Goal: Information Seeking & Learning: Find specific fact

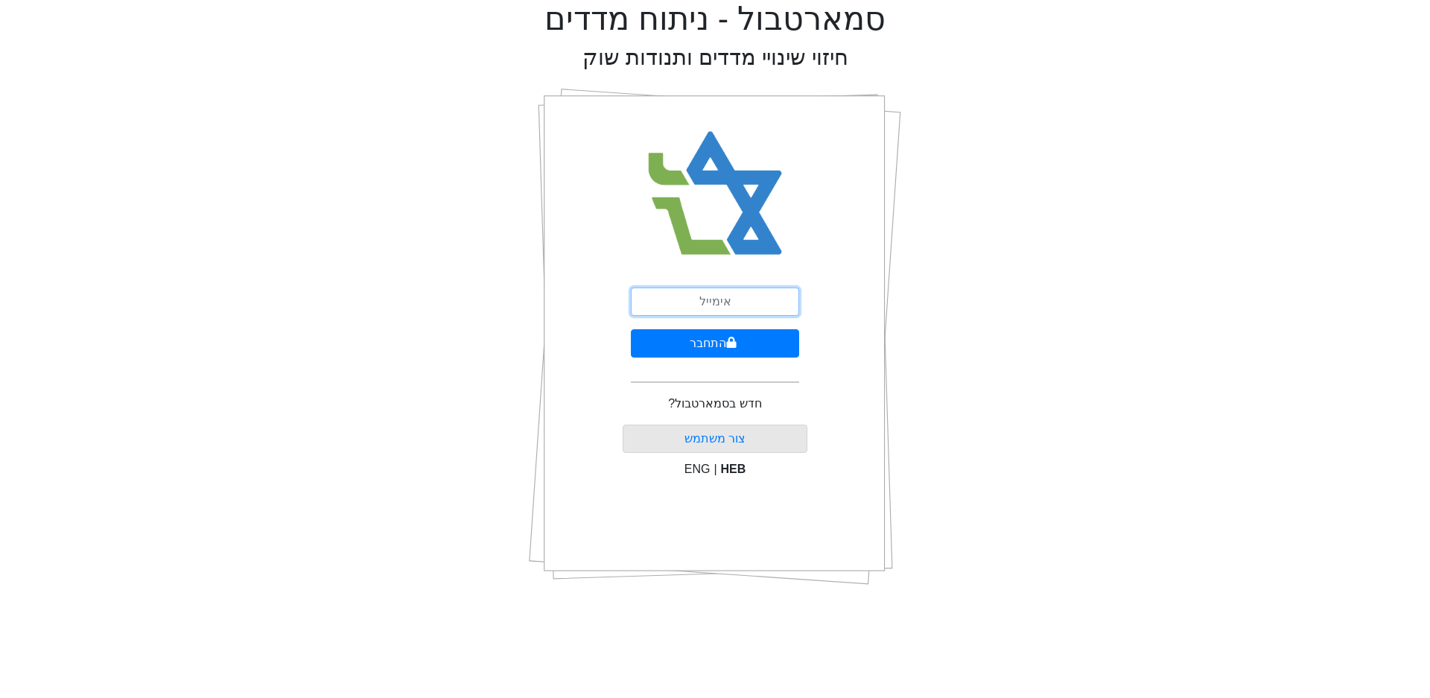
click at [723, 303] on input "email" at bounding box center [715, 302] width 168 height 28
type input "[EMAIL_ADDRESS][DOMAIN_NAME]"
click at [697, 346] on button "התחבר" at bounding box center [715, 343] width 168 height 28
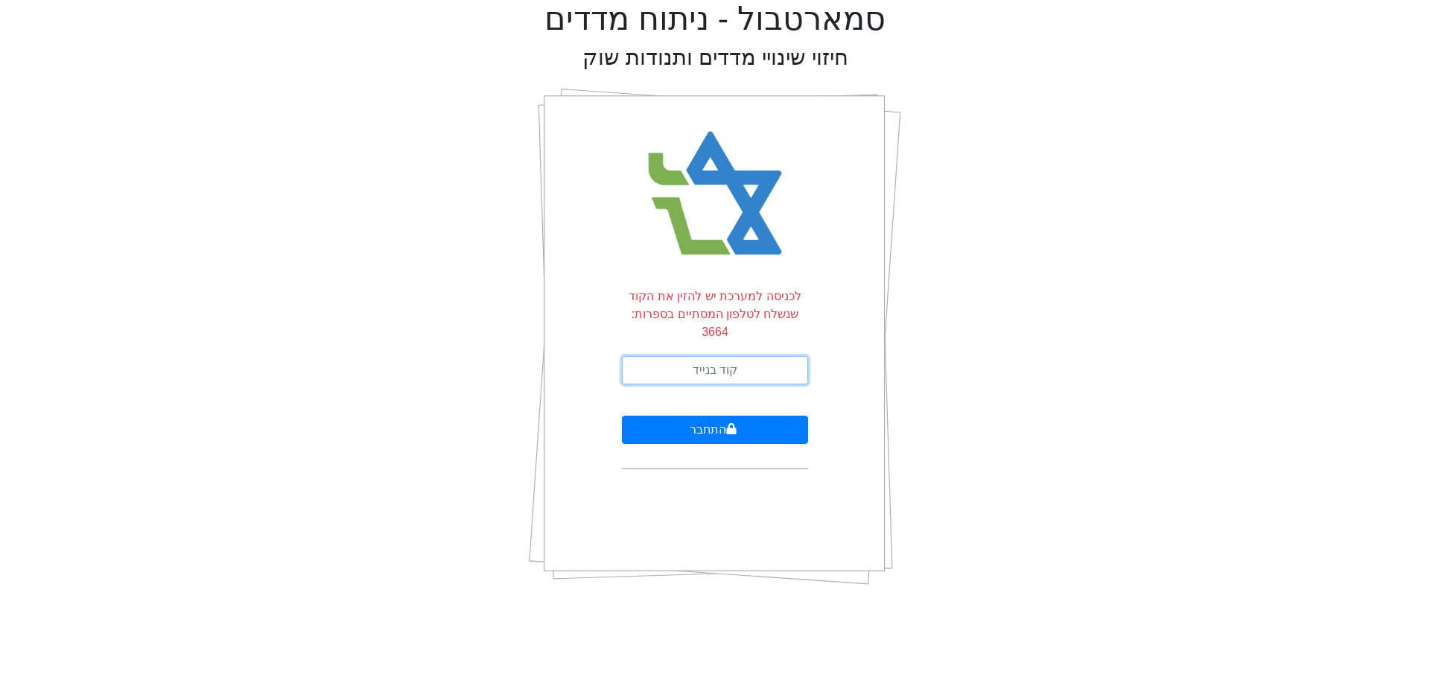
click at [711, 356] on input "text" at bounding box center [715, 370] width 186 height 28
type input "739529"
click at [720, 416] on button "התחבר" at bounding box center [715, 430] width 186 height 28
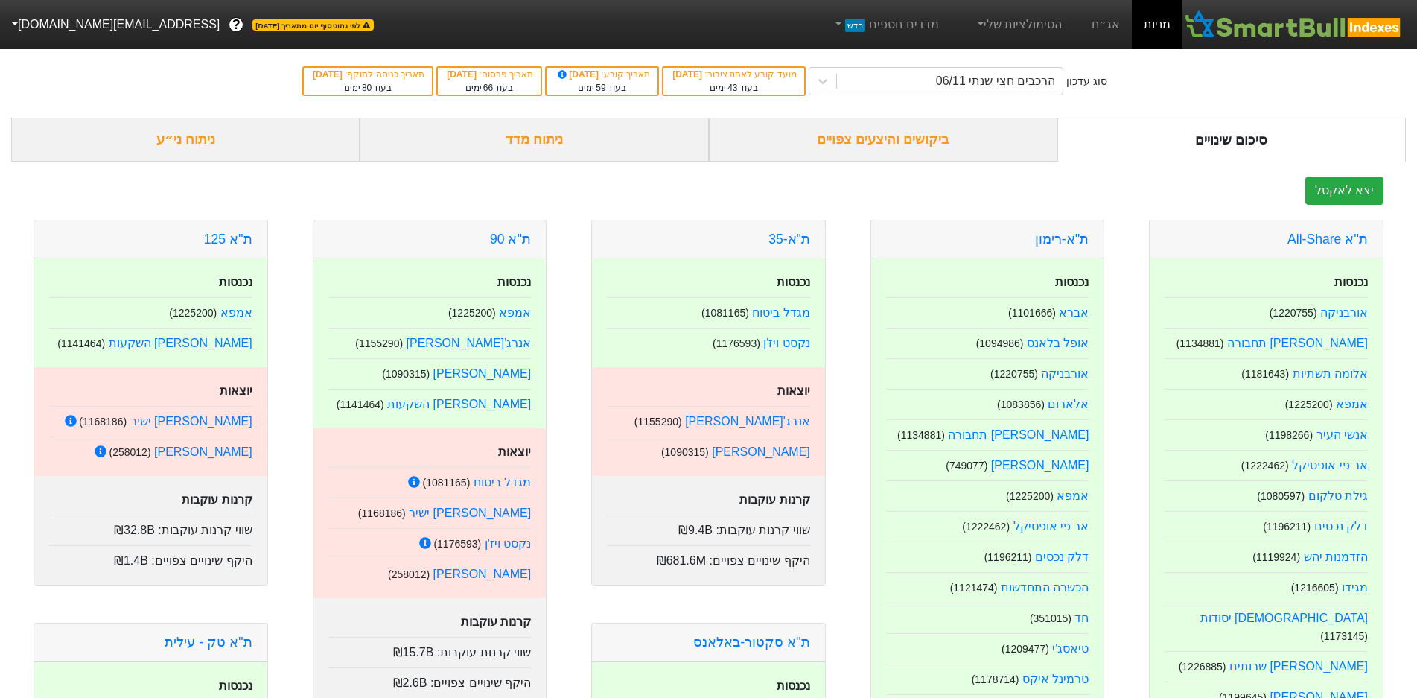
click at [1109, 25] on link "אג״ח" at bounding box center [1106, 24] width 52 height 49
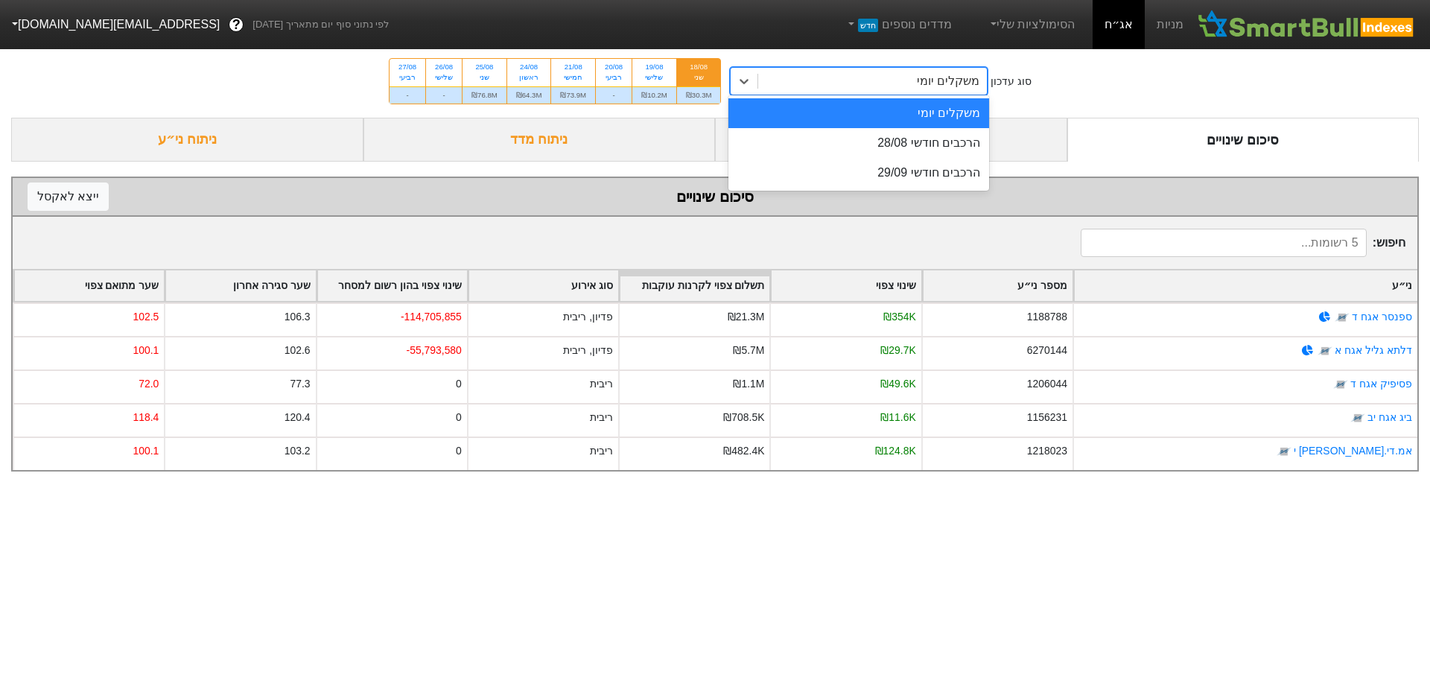
click at [752, 80] on icon at bounding box center [744, 81] width 15 height 15
click at [871, 142] on div "הרכבים חודשי 28/08" at bounding box center [858, 143] width 261 height 30
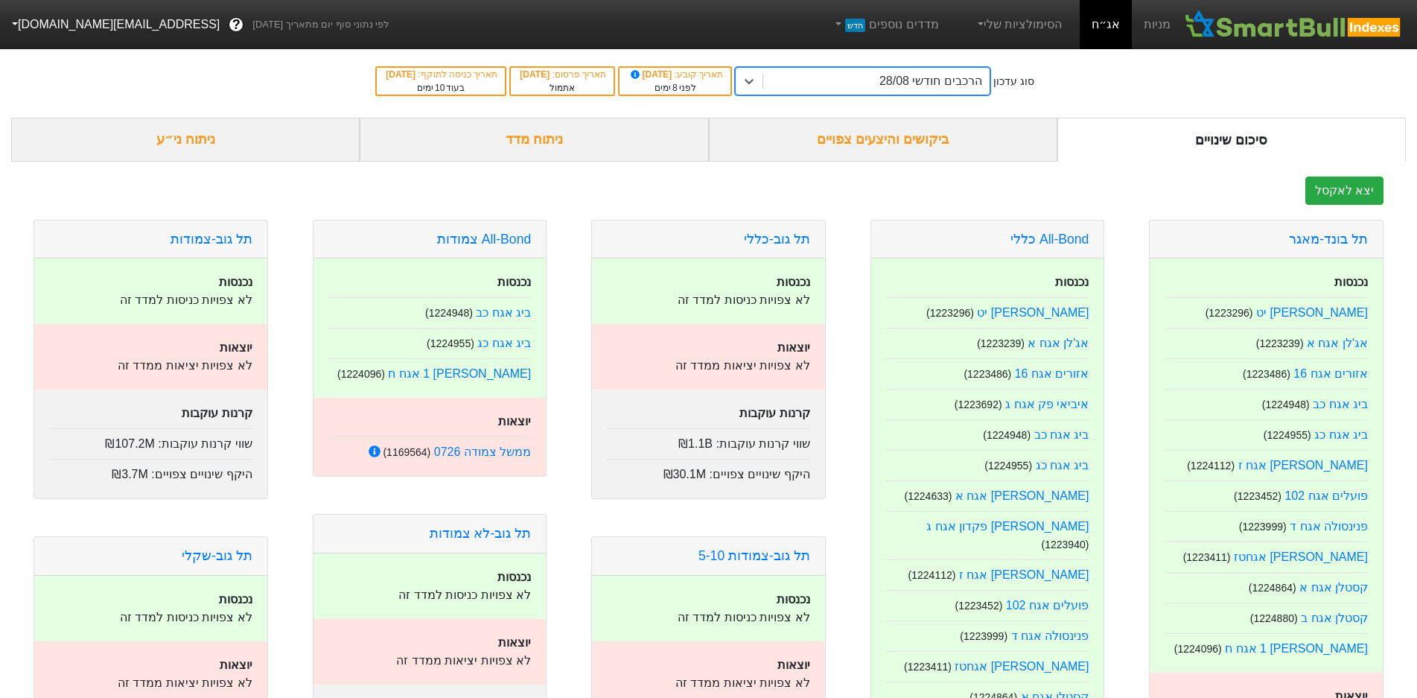
click at [906, 142] on div "ביקושים והיצעים צפויים" at bounding box center [883, 140] width 349 height 44
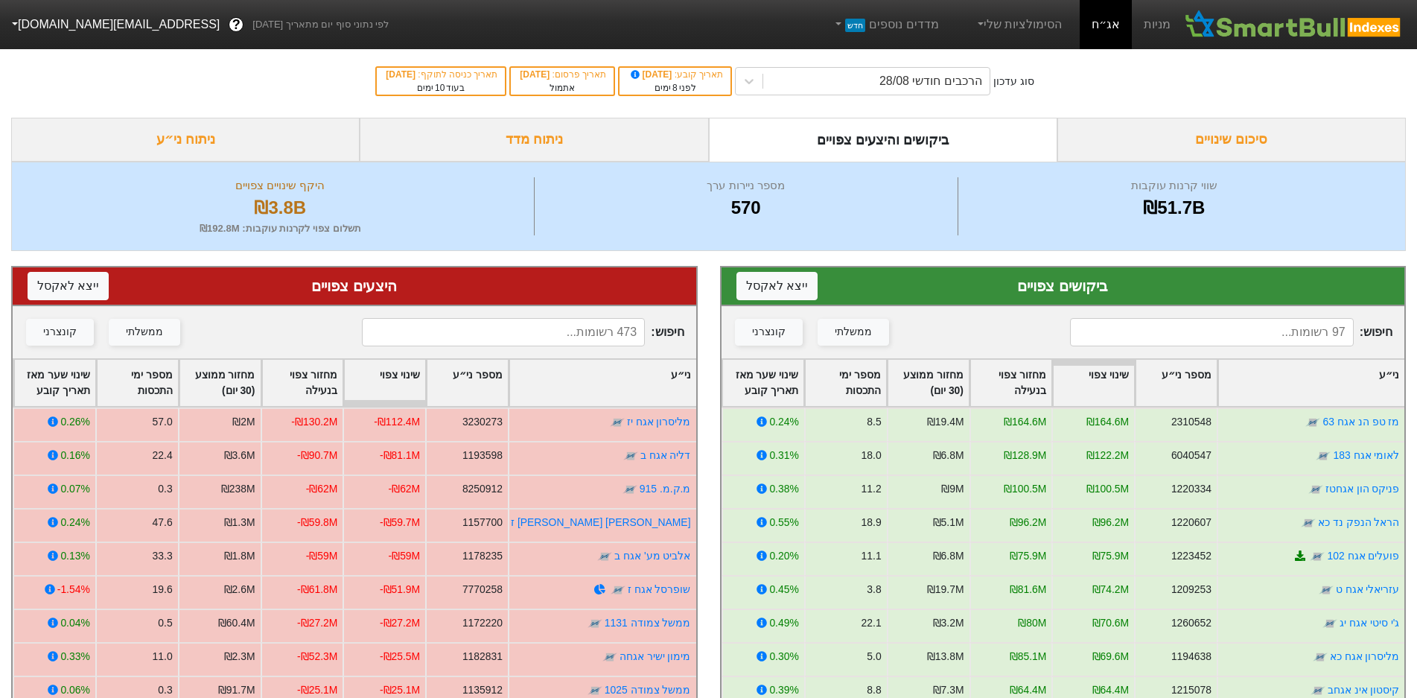
click at [1240, 331] on input at bounding box center [1212, 332] width 284 height 28
click at [1247, 329] on input at bounding box center [1212, 332] width 284 height 28
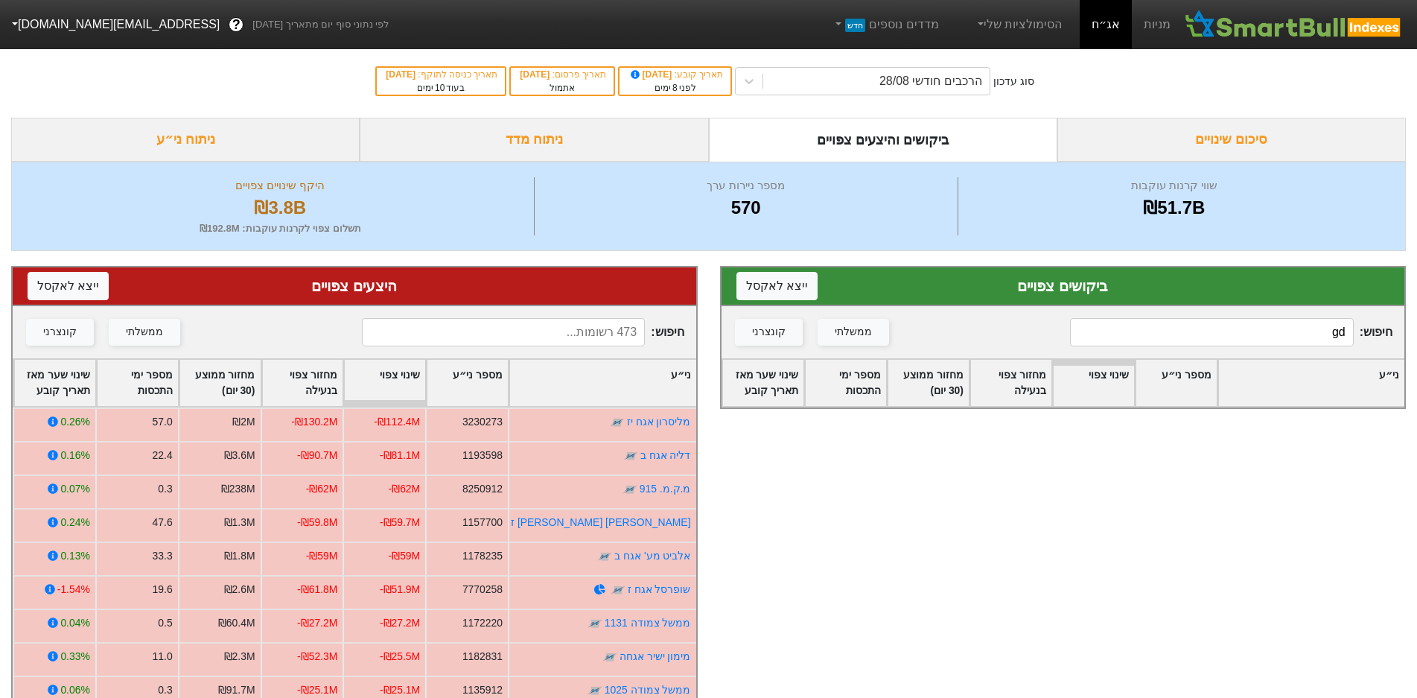
type input "g"
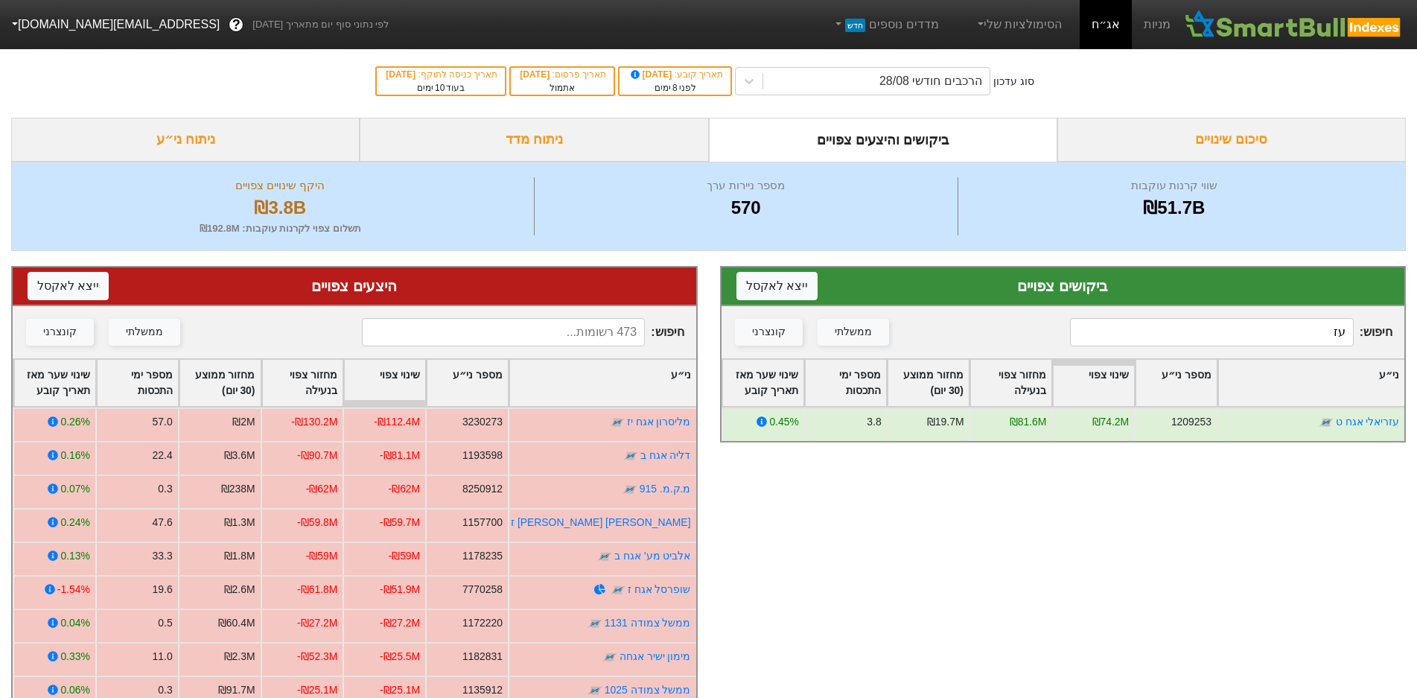
type input "ע"
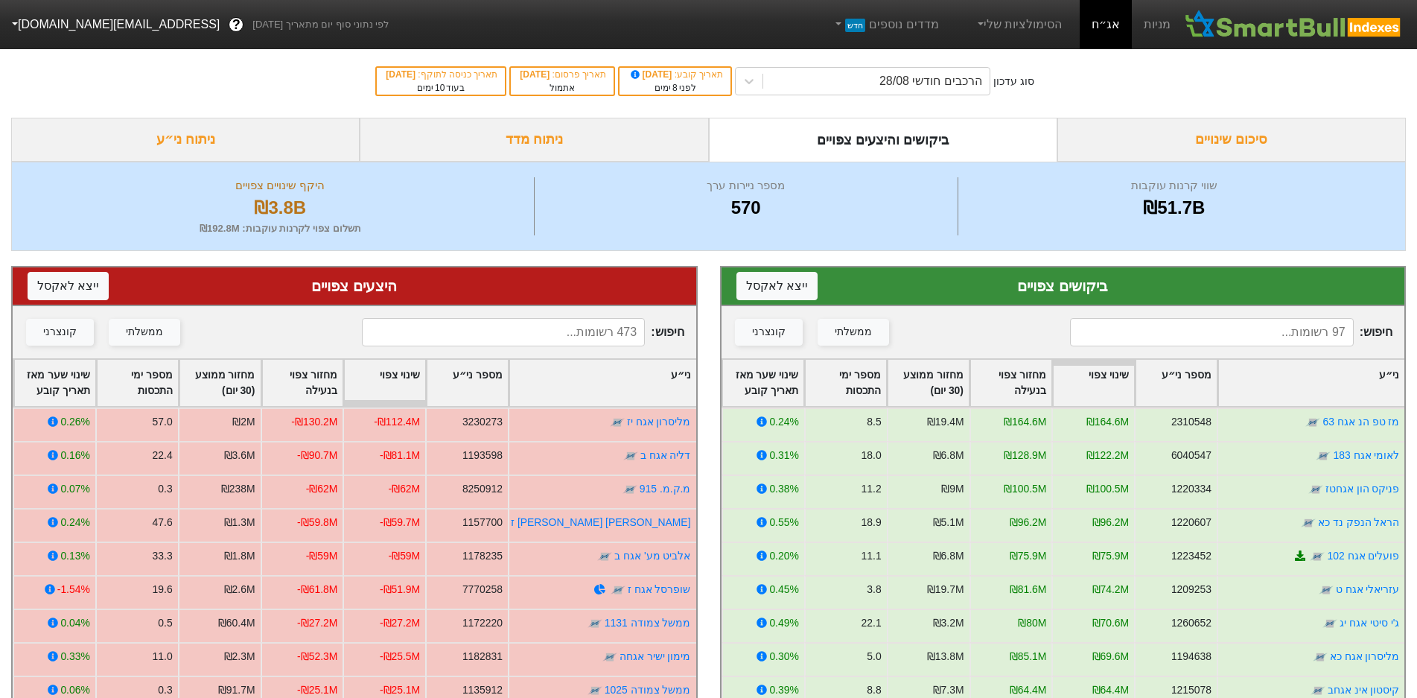
click at [592, 334] on input at bounding box center [504, 332] width 284 height 28
type input "עזריאלי"
